Goal: Information Seeking & Learning: Find specific page/section

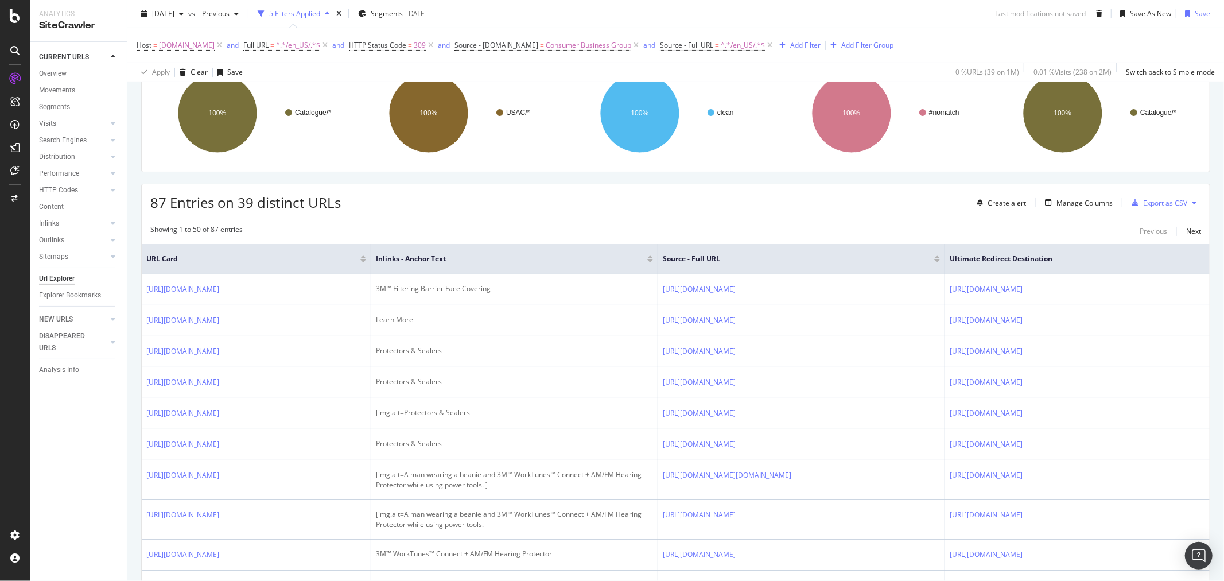
scroll to position [191, 0]
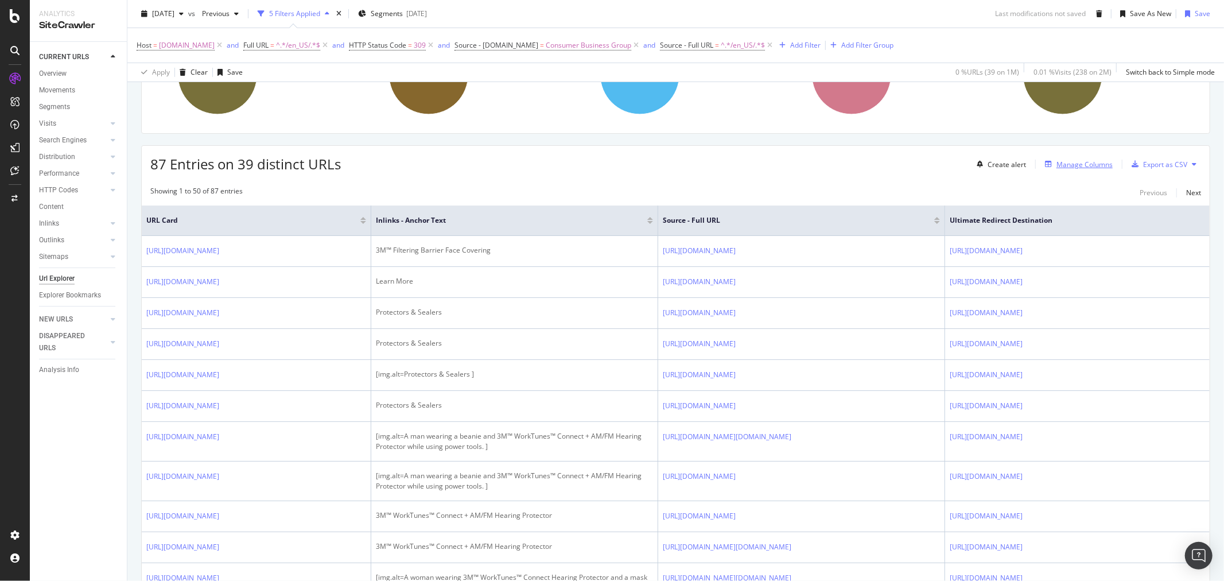
click at [1081, 165] on div "Manage Columns" at bounding box center [1084, 165] width 56 height 10
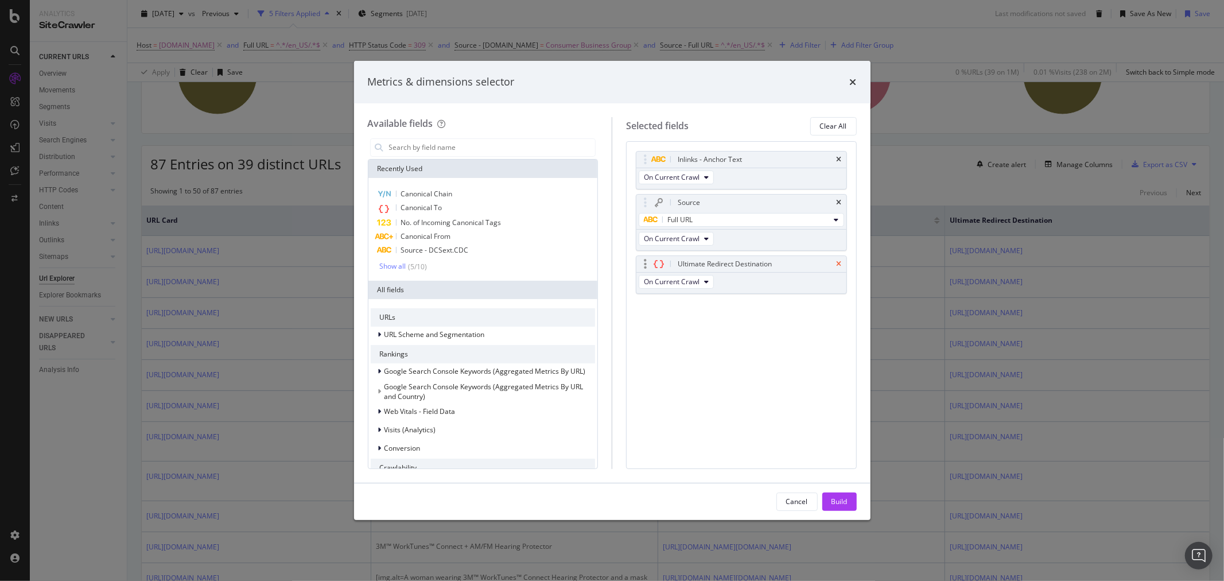
click at [840, 262] on icon "times" at bounding box center [839, 264] width 5 height 7
click at [472, 145] on input "modal" at bounding box center [492, 147] width 208 height 17
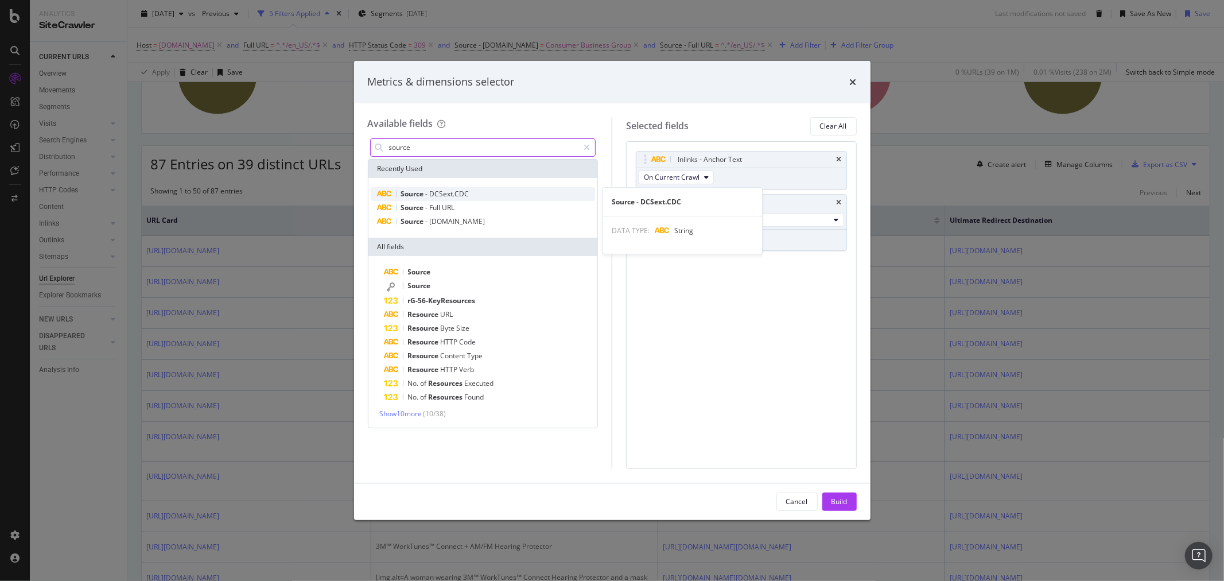
type input "source"
click at [466, 196] on span "DCSext.CDC" at bounding box center [450, 194] width 40 height 10
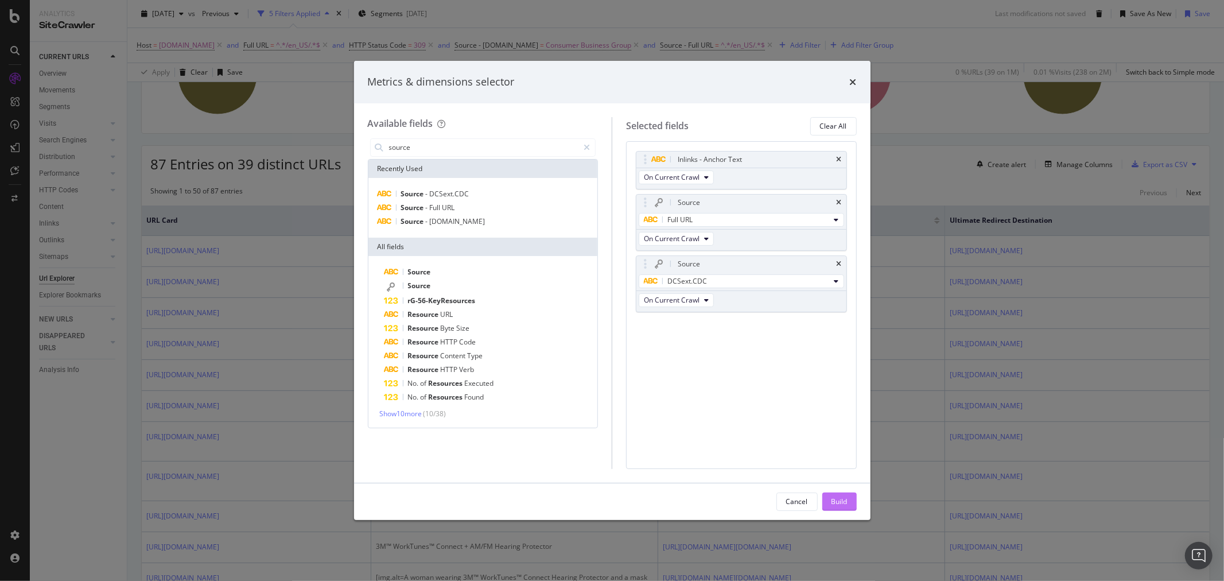
click at [842, 506] on div "Build" at bounding box center [840, 501] width 16 height 10
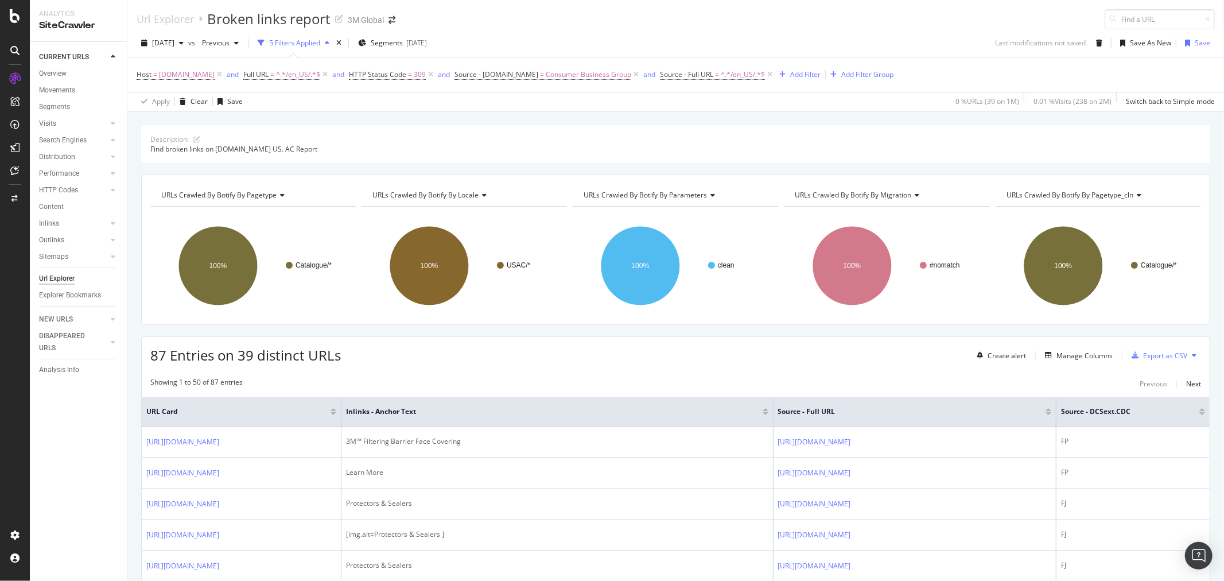
click at [1192, 354] on icon at bounding box center [1194, 355] width 5 height 7
click at [892, 364] on div "87 Entries on 39 distinct URLs Create alert Manage Columns Export as CSV" at bounding box center [676, 351] width 1068 height 28
click at [368, 75] on span "HTTP Status Code" at bounding box center [377, 74] width 57 height 10
click at [382, 152] on div "On Current Crawl Equal to 309 309 Cancel Add filter Apply" at bounding box center [411, 132] width 145 height 96
click at [389, 142] on input "309" at bounding box center [411, 141] width 126 height 18
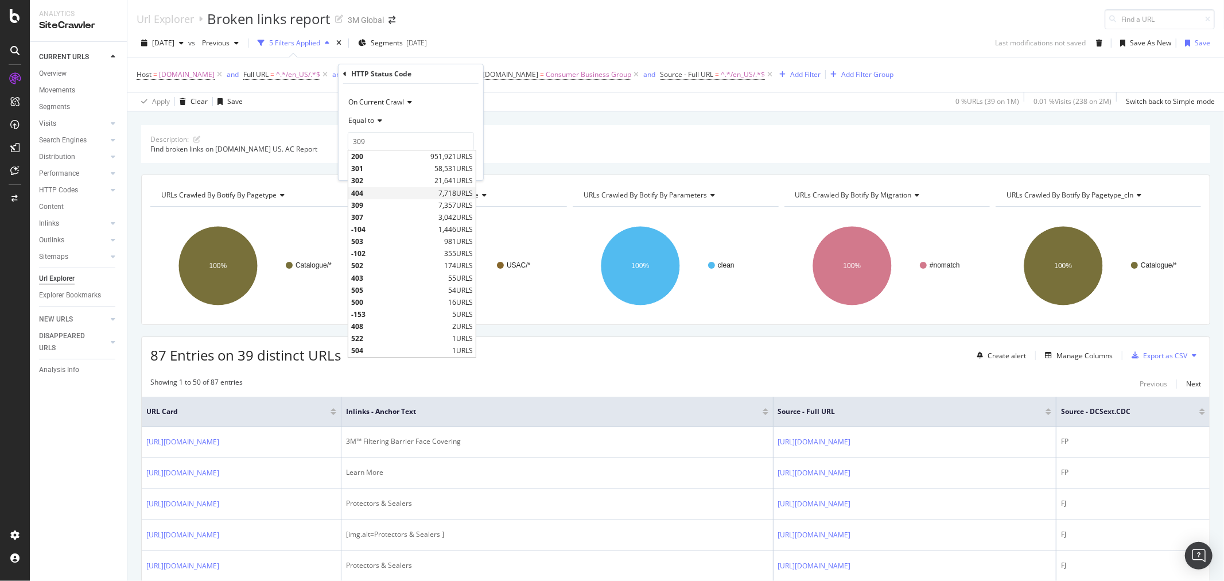
click at [379, 196] on span "404" at bounding box center [393, 193] width 84 height 10
type input "404"
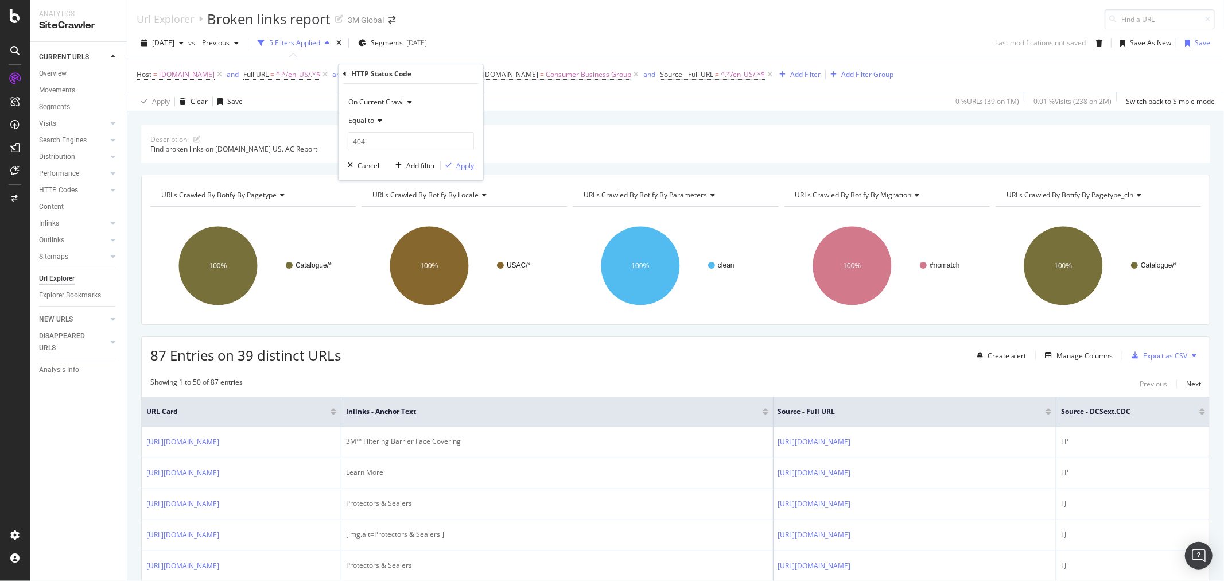
click at [466, 165] on div "Apply" at bounding box center [465, 166] width 18 height 10
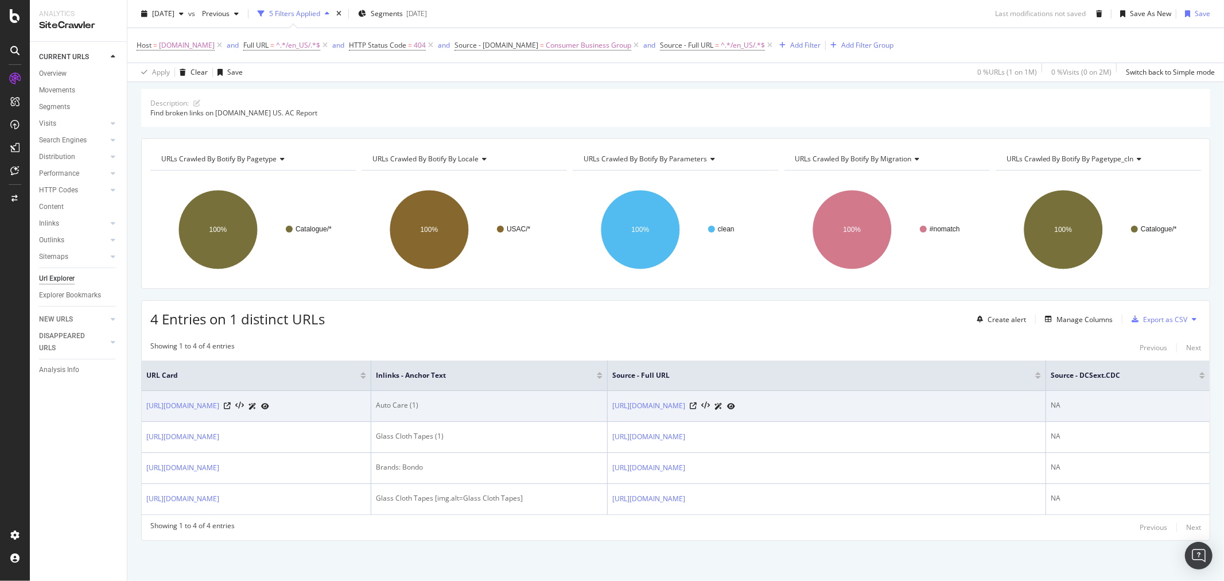
scroll to position [81, 0]
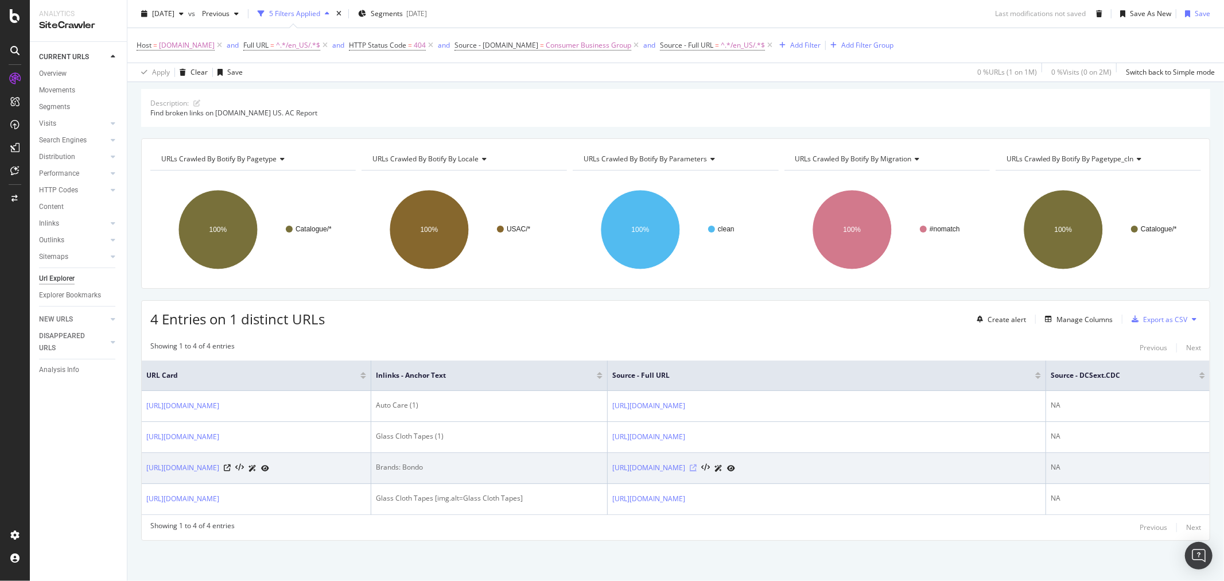
click at [697, 464] on icon at bounding box center [693, 467] width 7 height 7
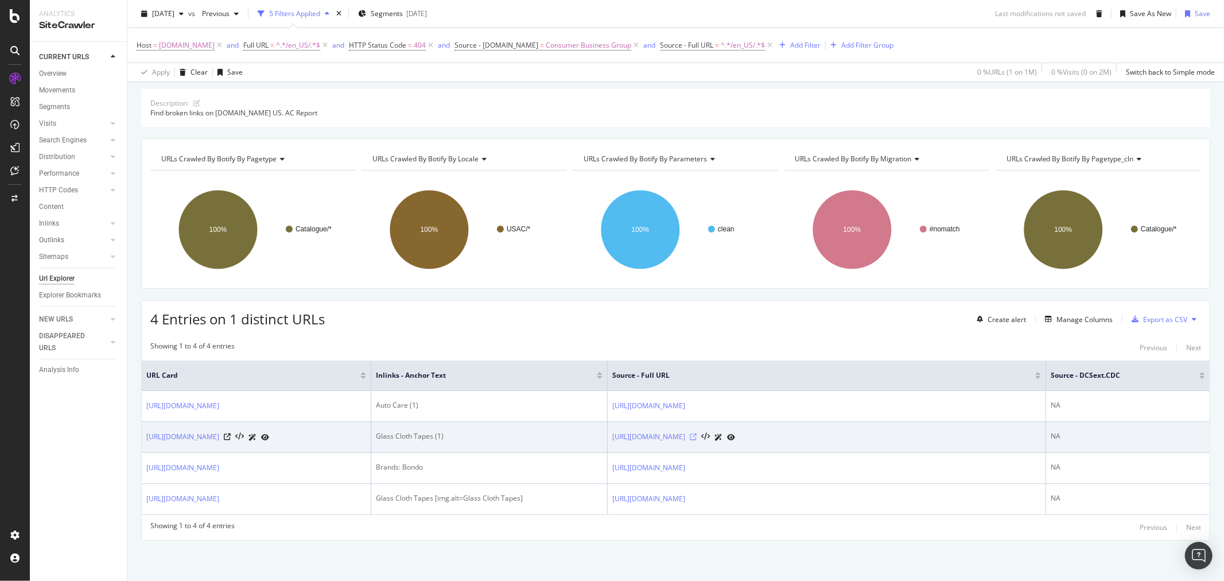
click at [697, 433] on icon at bounding box center [693, 436] width 7 height 7
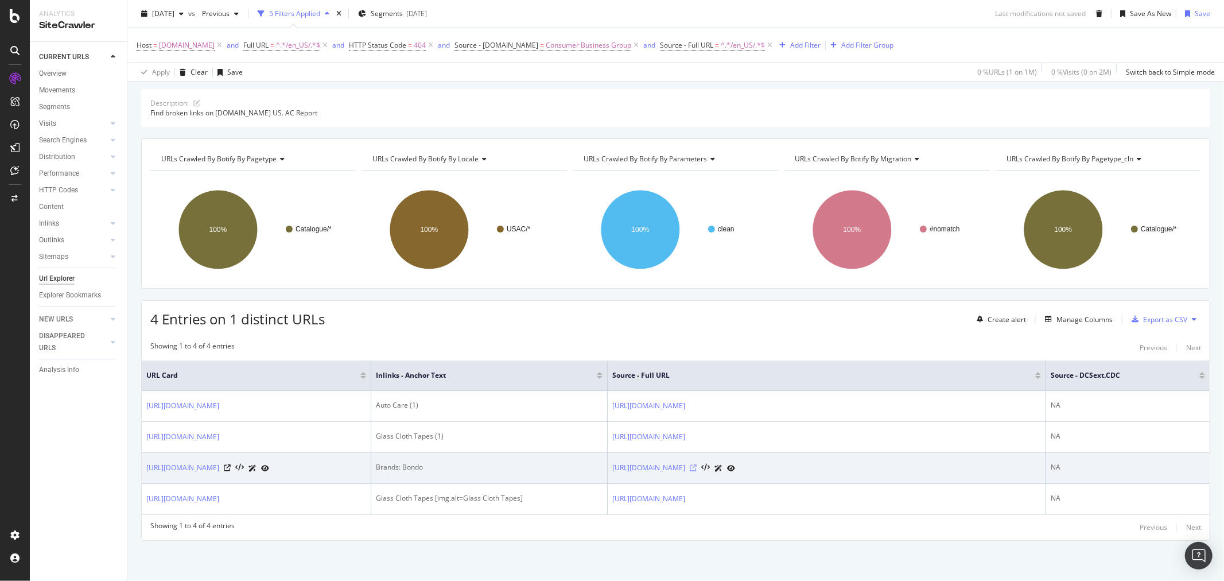
click at [697, 464] on icon at bounding box center [693, 467] width 7 height 7
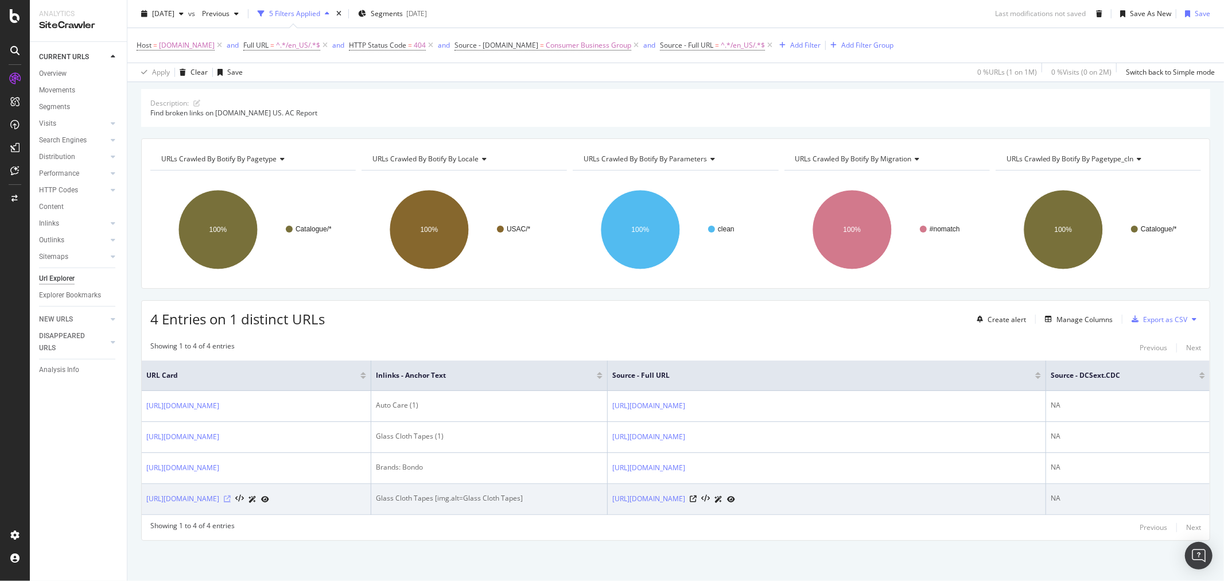
click at [231, 495] on icon at bounding box center [227, 498] width 7 height 7
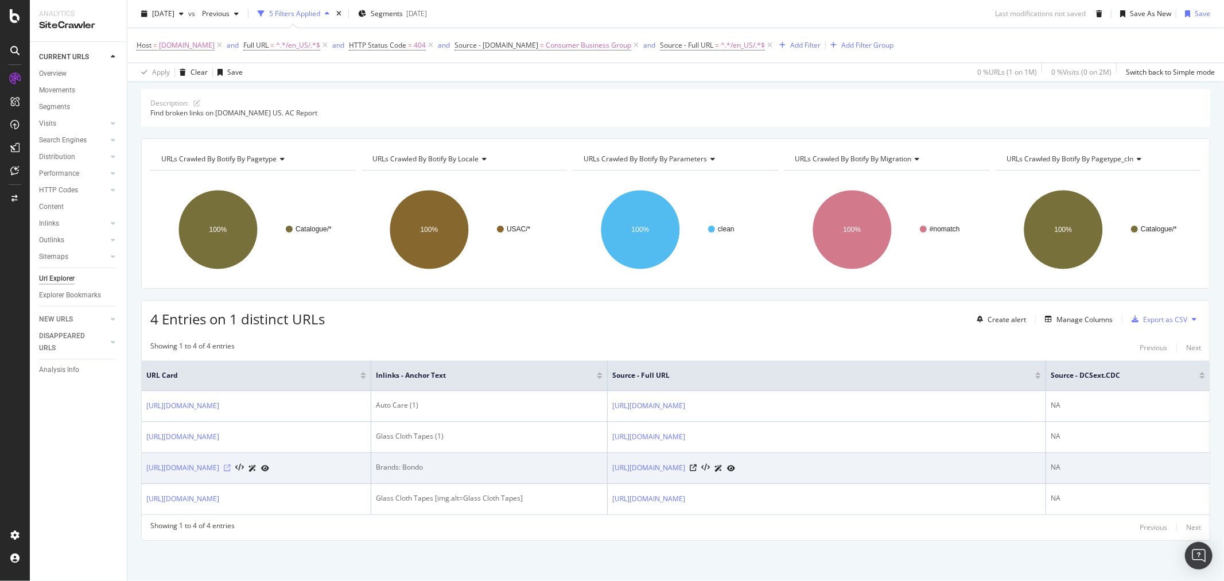
click at [231, 464] on icon at bounding box center [227, 467] width 7 height 7
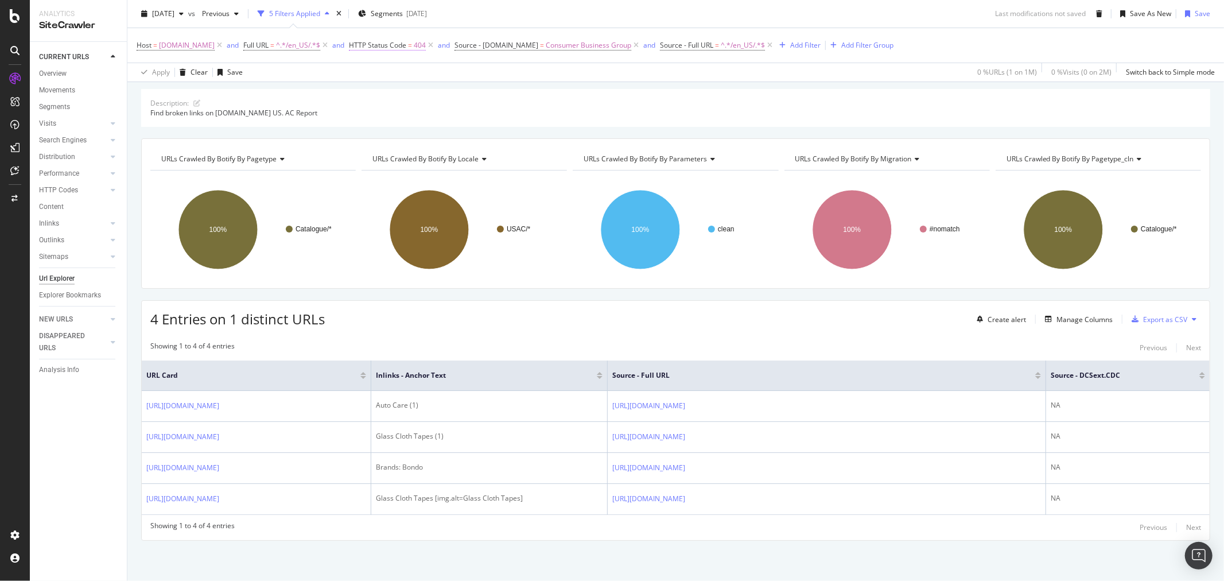
click at [372, 48] on span "HTTP Status Code" at bounding box center [377, 45] width 57 height 10
click at [382, 105] on input "404" at bounding box center [411, 111] width 126 height 18
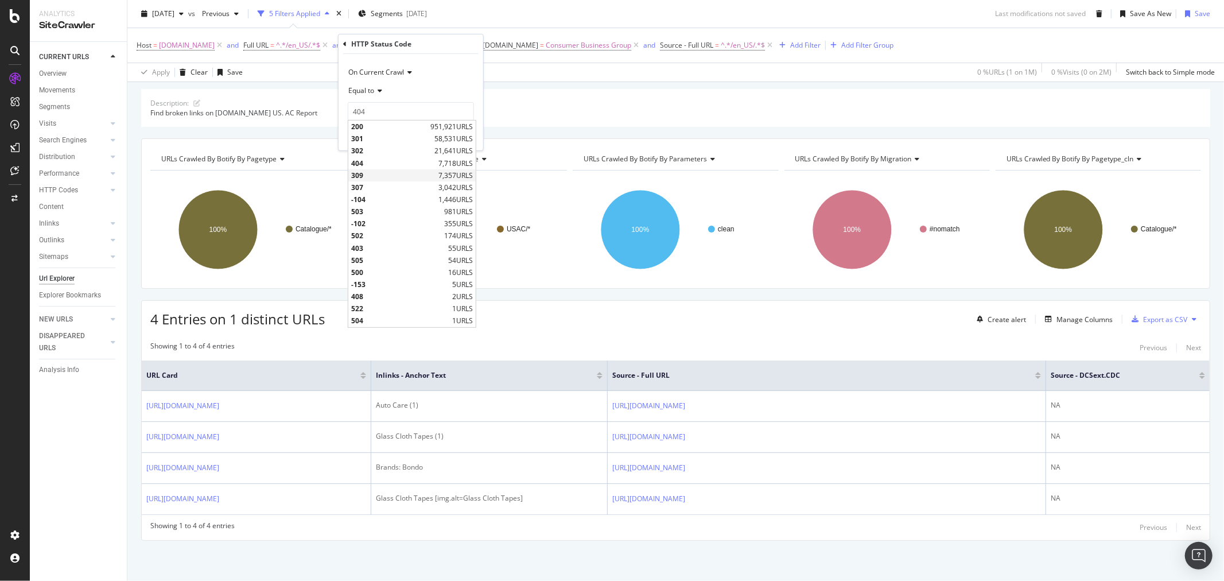
click at [383, 176] on span "309" at bounding box center [393, 175] width 84 height 10
type input "309"
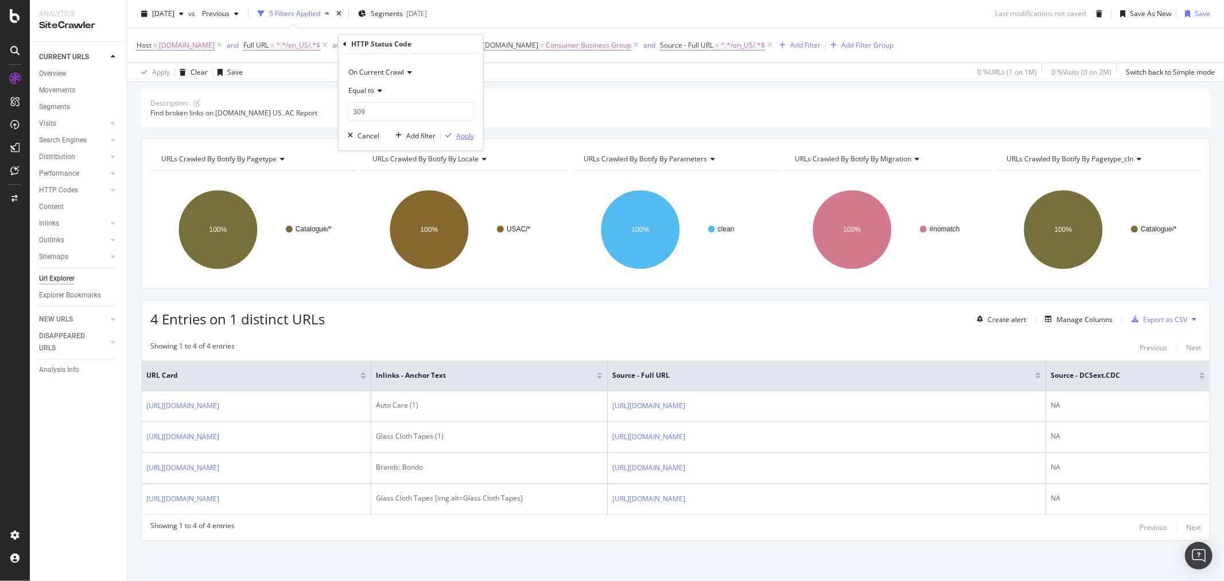
click at [469, 132] on div "Apply" at bounding box center [465, 135] width 18 height 10
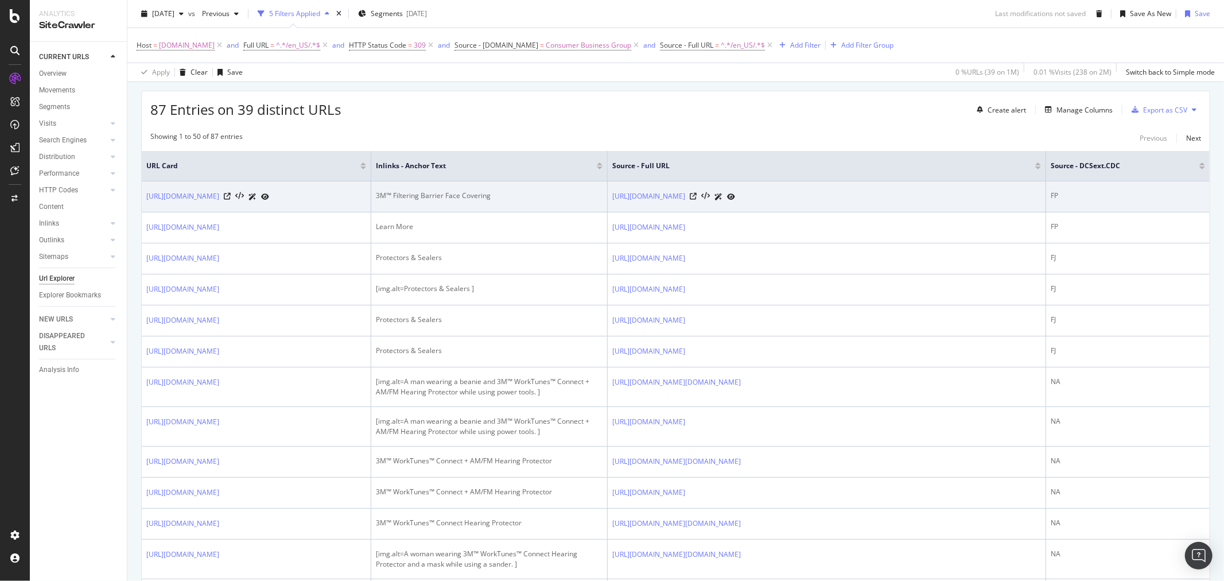
scroll to position [255, 0]
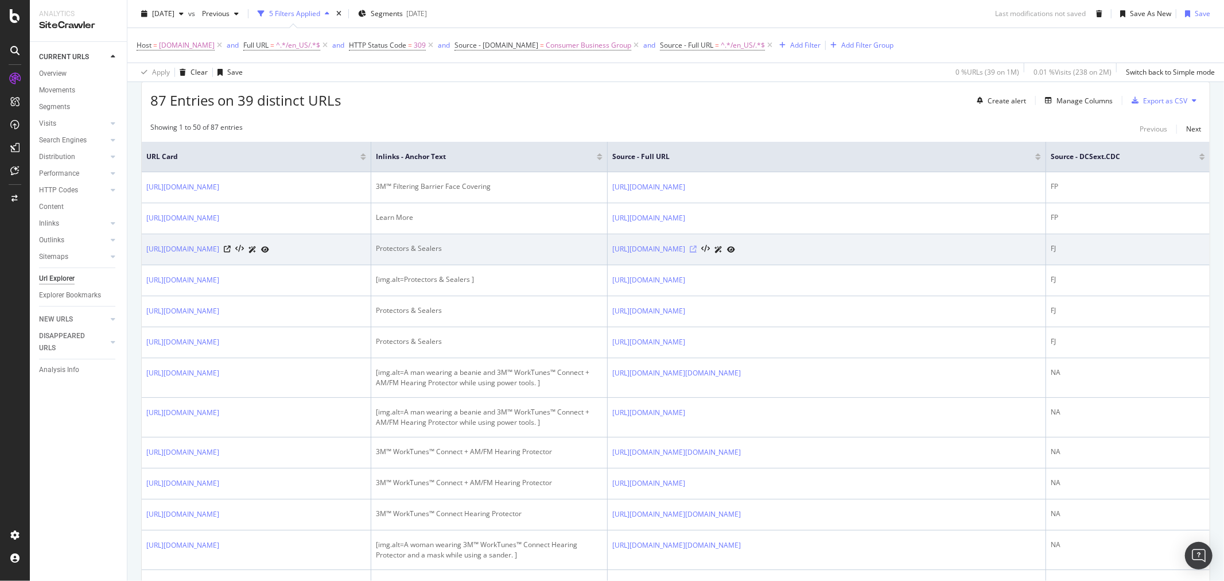
click at [697, 253] on icon at bounding box center [693, 249] width 7 height 7
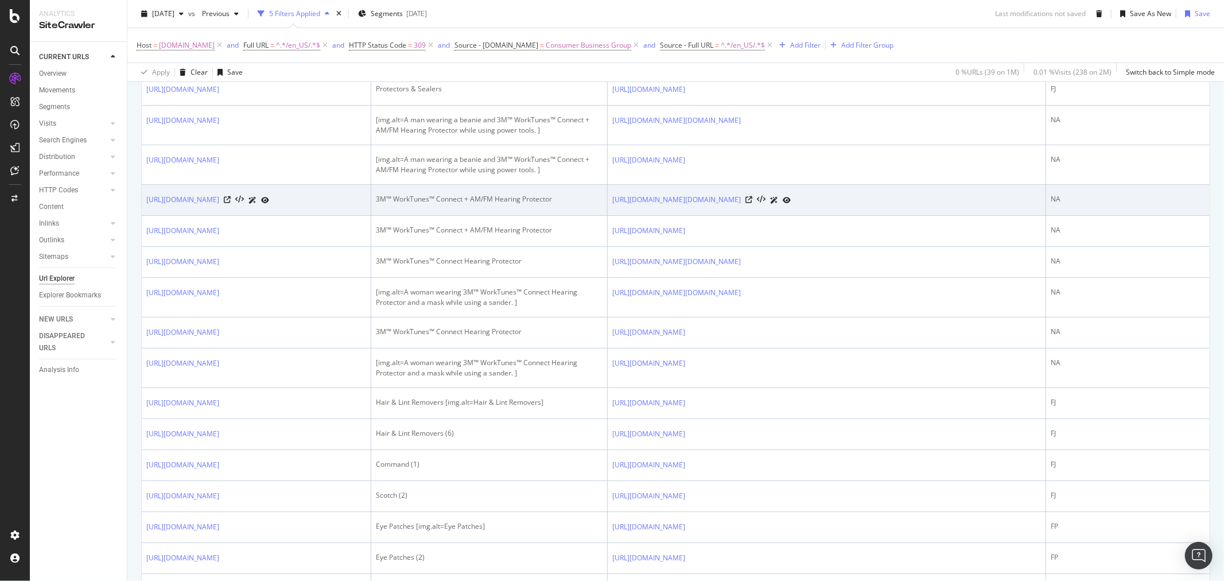
scroll to position [510, 0]
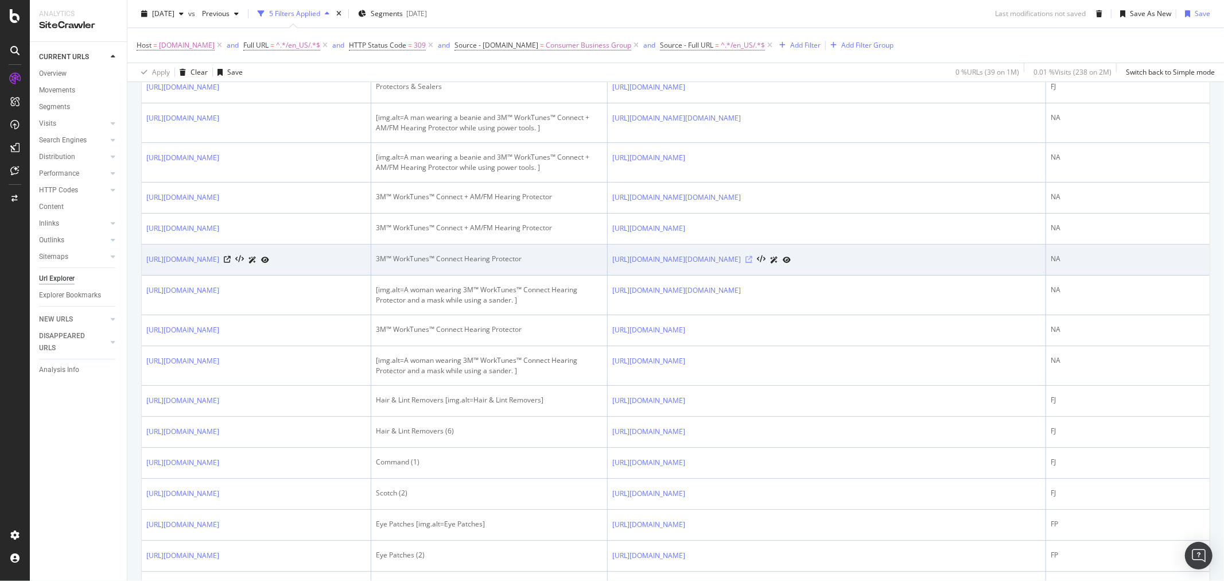
click at [752, 263] on icon at bounding box center [748, 259] width 7 height 7
